Goal: Task Accomplishment & Management: Use online tool/utility

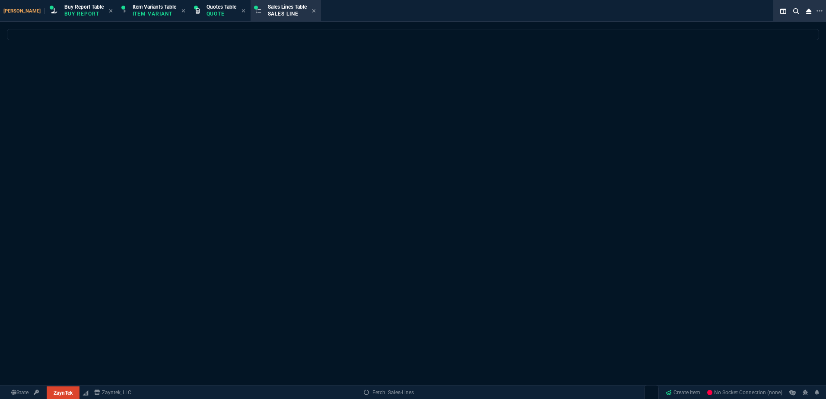
select select "1: BROV"
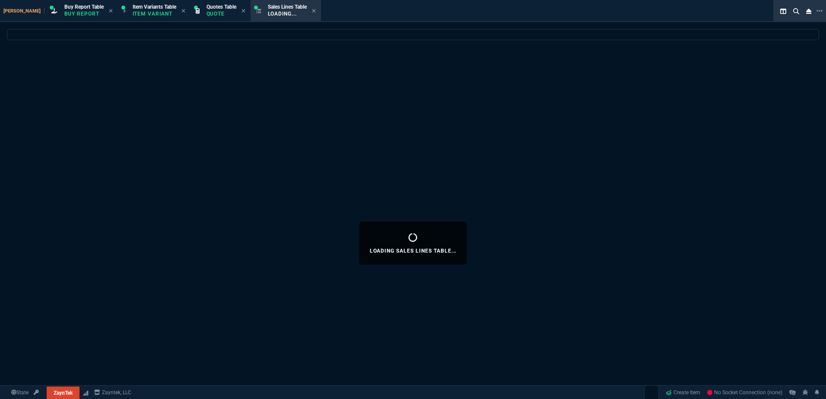
select select
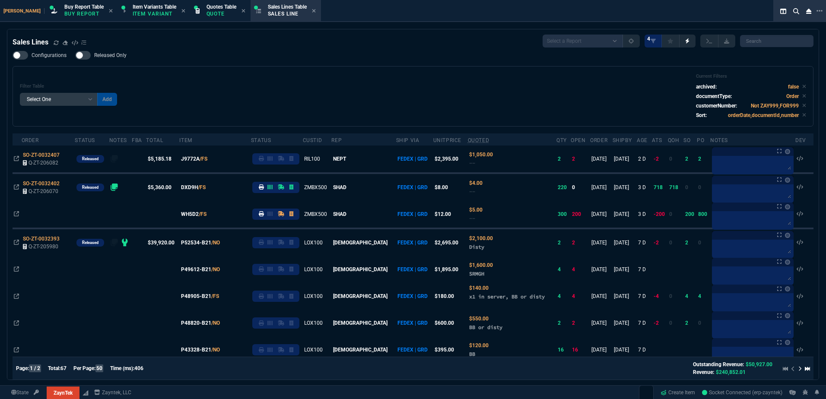
click at [248, 82] on div "Filter Table Select One Add Filter () Age () ATS () Cond (itemVariantCode) Cust…" at bounding box center [413, 96] width 786 height 46
click at [233, 75] on div "Filter Table Select One Add Filter () Age () ATS () Cond (itemVariantCode) Cust…" at bounding box center [413, 96] width 786 height 46
click at [262, 79] on div "Filter Table Select One Add Filter () Age () ATS () Cond (itemVariantCode) Cust…" at bounding box center [413, 96] width 786 height 46
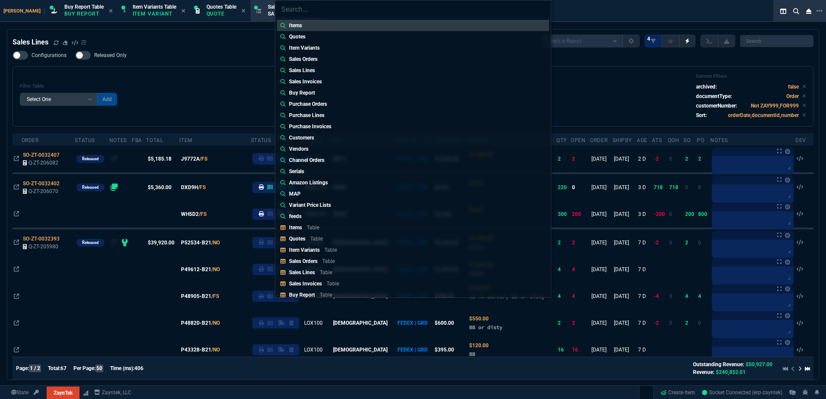
type input "Quotes: Q-ZT-205757"
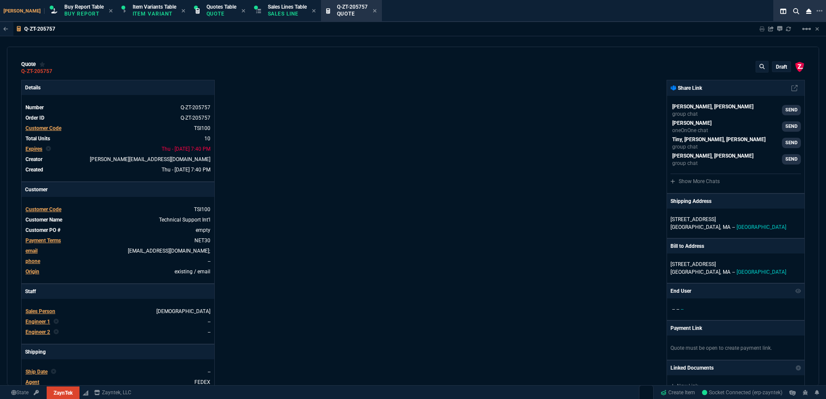
type input "9"
type input "444"
type input "46"
type input "182"
type input "2498"
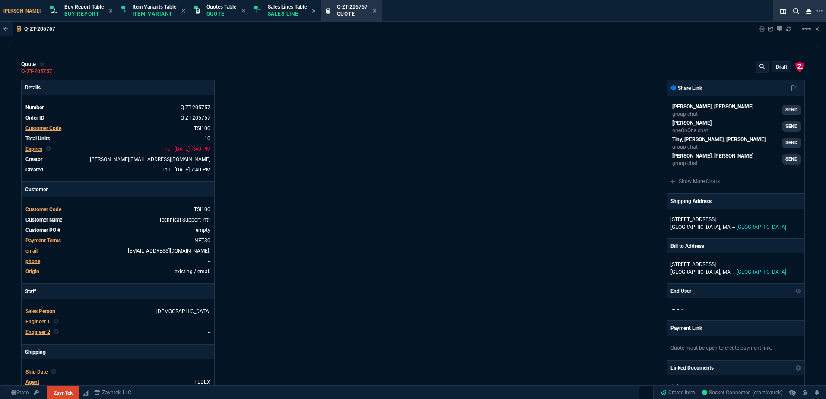
type input "43"
type input "75"
type input "399"
type input "39"
type input "175"
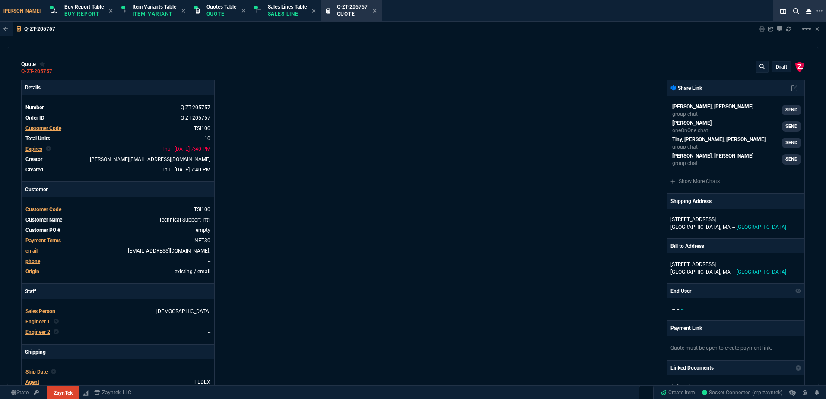
type input "1325"
type input "0"
type input "11"
type input "64"
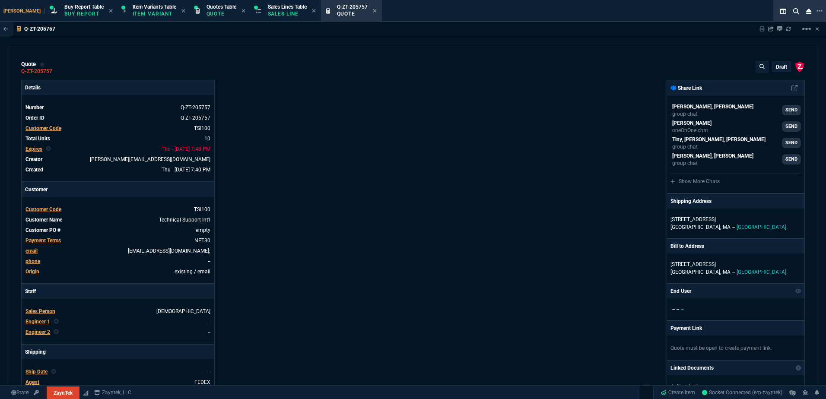
type input "17"
type input "84"
type input "56"
type input "66"
type input "6"
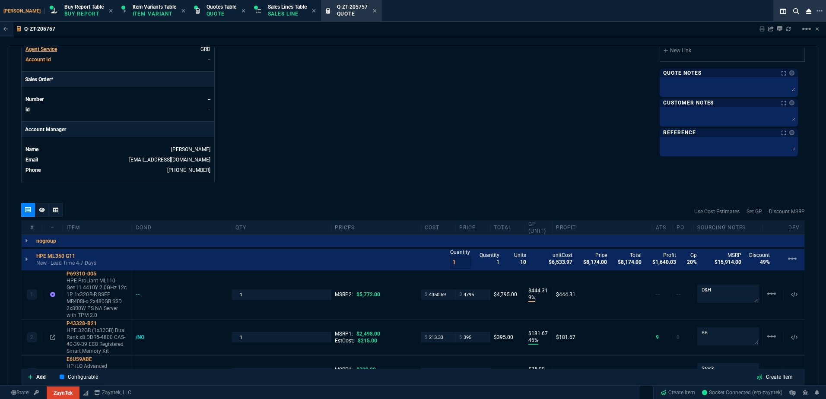
scroll to position [432, 0]
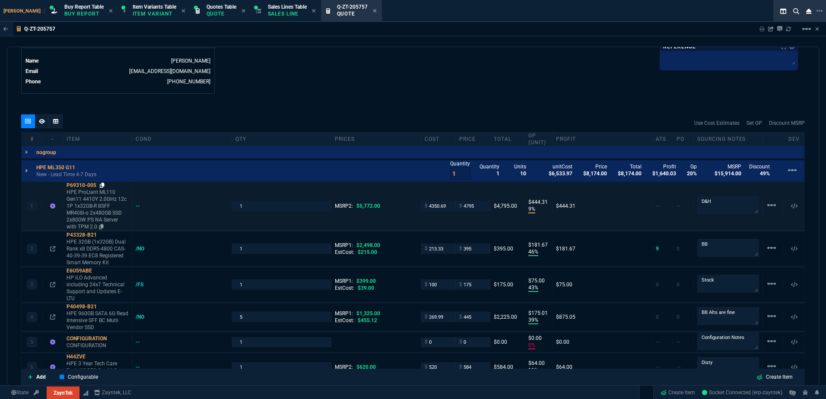
click at [103, 187] on icon at bounding box center [102, 185] width 5 height 5
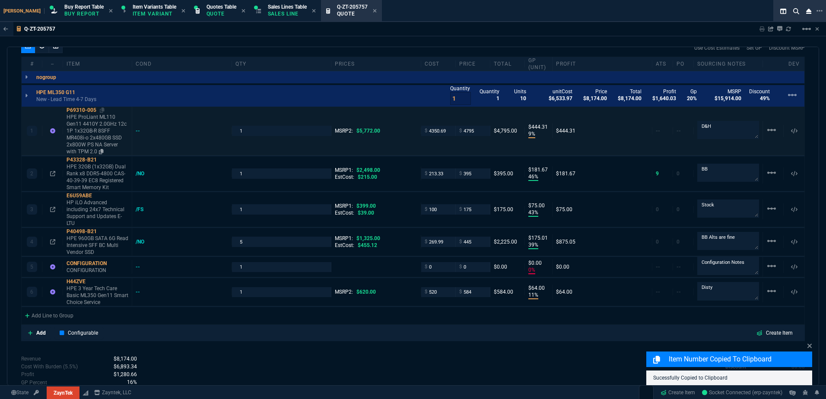
scroll to position [475, 0]
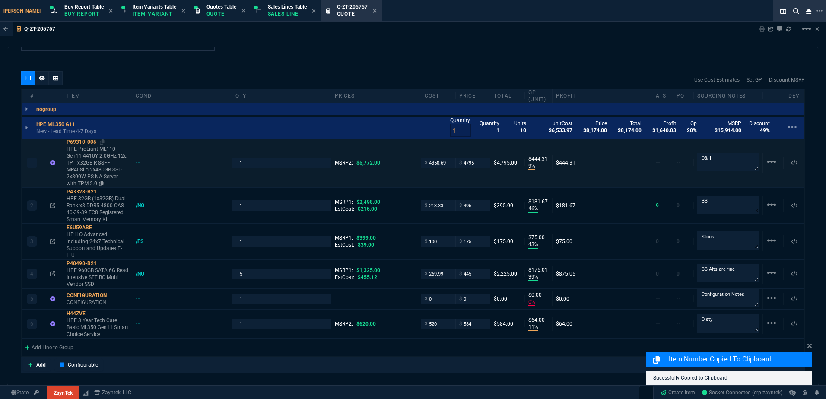
click at [109, 164] on p "HPE ProLiant ML110 Gen11 4410Y 2.0GHz 12c 1P 1x32GB‑R 8SFF MR408i‑o 2x480GB SSD…" at bounding box center [98, 166] width 62 height 41
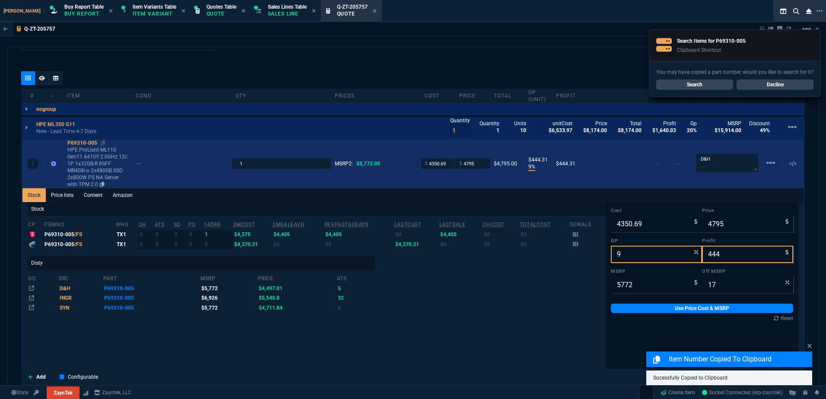
click at [109, 164] on p "HPE ProLiant ML110 Gen11 4410Y 2.0GHz 12c 1P 1x32GB‑R 8SFF MR408i‑o 2x480GB SSD…" at bounding box center [98, 166] width 62 height 41
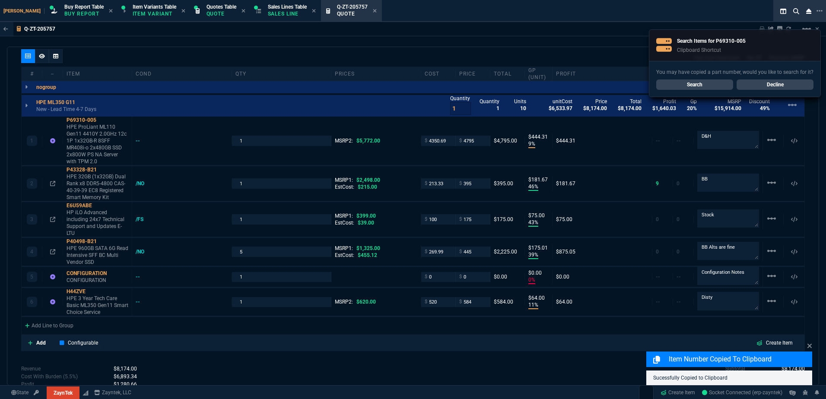
scroll to position [518, 0]
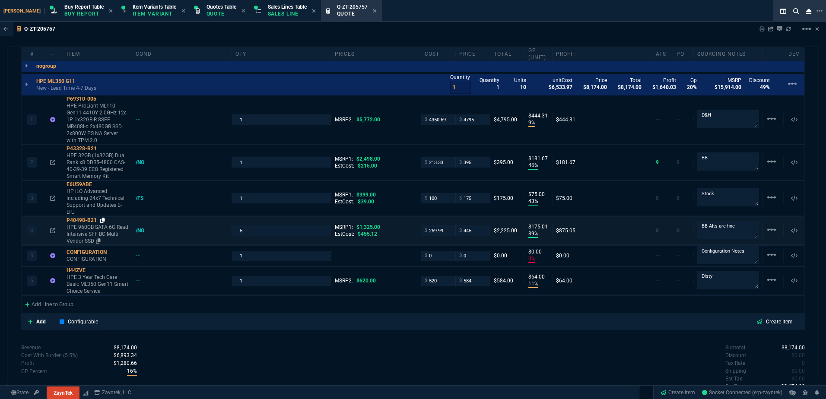
click at [104, 221] on icon at bounding box center [102, 220] width 5 height 5
drag, startPoint x: 430, startPoint y: 231, endPoint x: 435, endPoint y: 247, distance: 16.8
click at [430, 231] on input "269.99" at bounding box center [438, 230] width 27 height 10
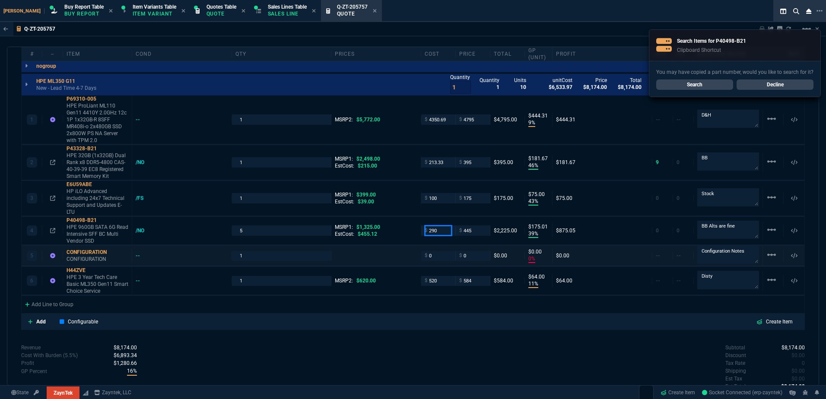
type input "290"
type input "35"
type input "155"
drag, startPoint x: 481, startPoint y: 379, endPoint x: 476, endPoint y: 368, distance: 12.6
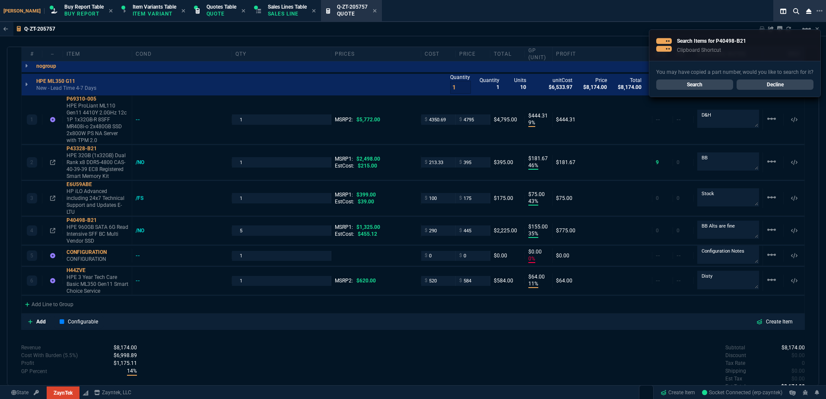
click at [482, 377] on div "Subtotal $8,174.00 Discount $0.00 Tax Rate 0 Shipping $0.00 Est Tax $0.00 Est T…" at bounding box center [609, 368] width 392 height 48
click at [92, 272] on icon at bounding box center [91, 270] width 5 height 5
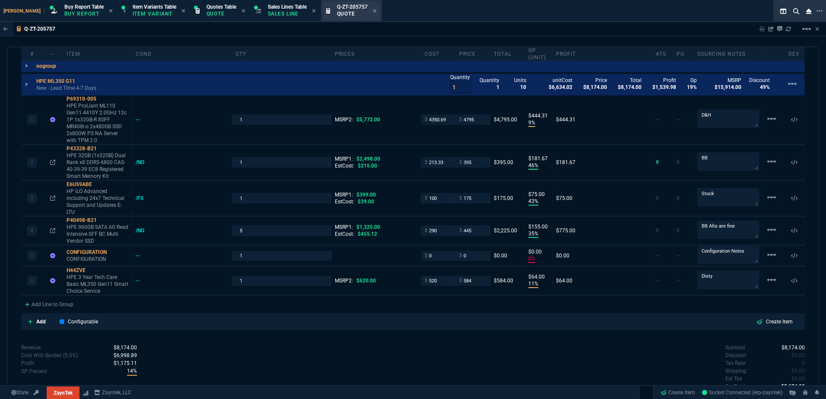
drag, startPoint x: 280, startPoint y: 11, endPoint x: 341, endPoint y: 14, distance: 60.5
click at [280, 11] on p "Sales Line" at bounding box center [287, 13] width 39 height 7
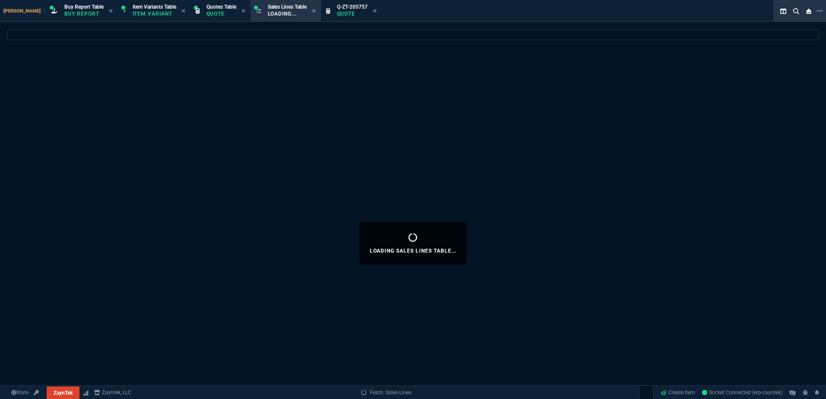
click at [373, 13] on icon at bounding box center [375, 10] width 4 height 5
select select
